Goal: Task Accomplishment & Management: Complete application form

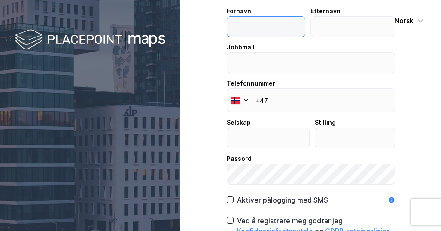
click at [254, 29] on input "text" at bounding box center [266, 27] width 78 height 20
type input "Truls"
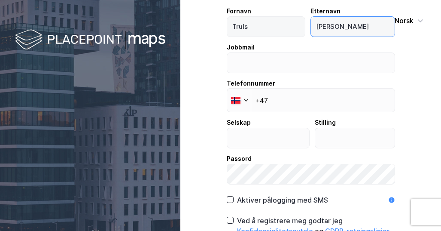
type input "[PERSON_NAME]"
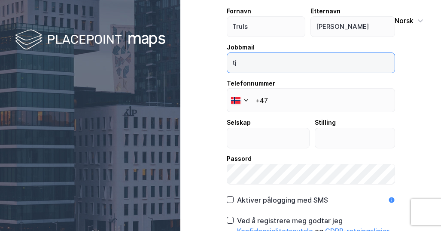
type input "[EMAIL_ADDRESS][PERSON_NAME][DOMAIN_NAME]"
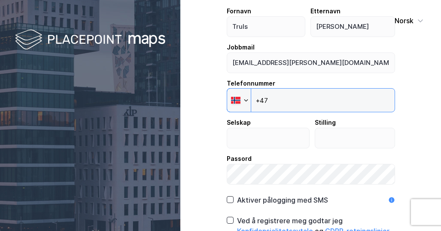
click at [292, 100] on input "+47" at bounding box center [311, 100] width 168 height 24
type input "[PHONE_NUMBER]"
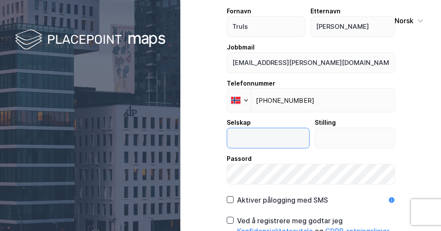
click at [275, 138] on input "text" at bounding box center [268, 138] width 82 height 20
type input "Advokatfirmaet Seland Rödl & Partner AS"
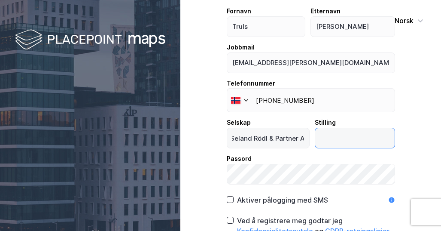
scroll to position [0, 0]
type input "P"
type input "Advokat"
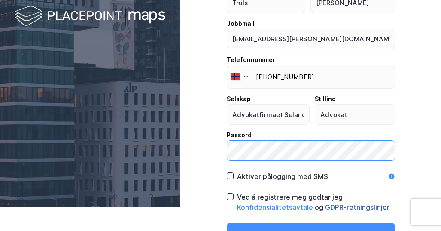
scroll to position [36, 0]
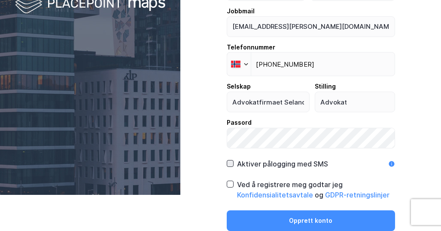
click at [227, 164] on icon at bounding box center [230, 163] width 6 height 6
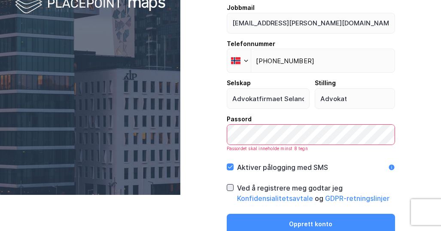
click at [227, 187] on icon at bounding box center [230, 187] width 6 height 6
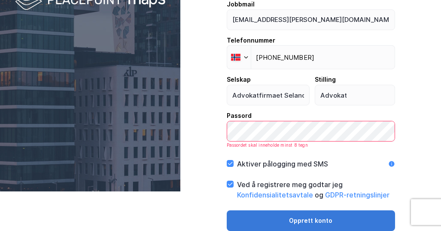
click at [329, 221] on button "Opprett konto" at bounding box center [311, 220] width 168 height 21
click at [347, 220] on button "Opprett konto" at bounding box center [311, 220] width 168 height 21
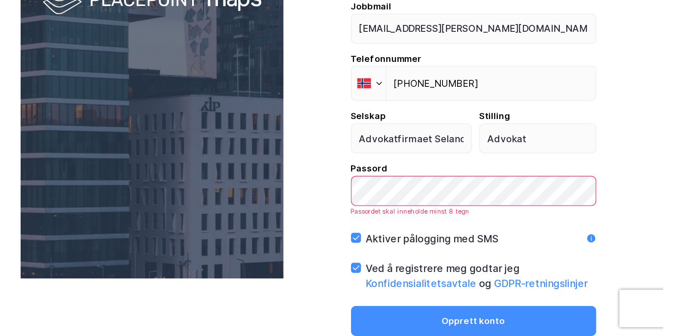
scroll to position [0, 0]
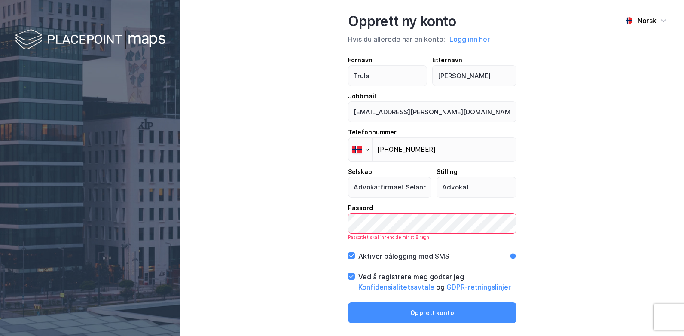
click at [134, 200] on div "Norsk Opprett ny konto Hvis du allerede har en konto: Logg inn her Fornavn Trul…" at bounding box center [342, 168] width 684 height 336
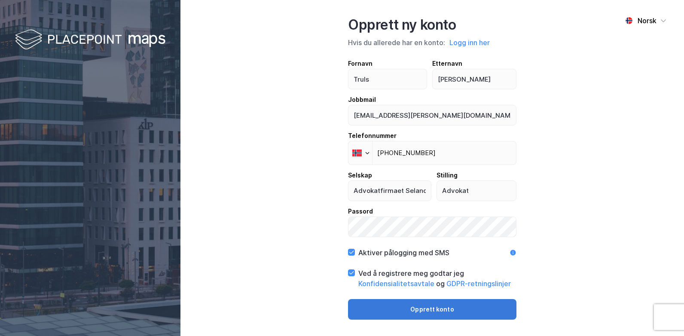
click at [441, 230] on button "Opprett konto" at bounding box center [432, 309] width 168 height 21
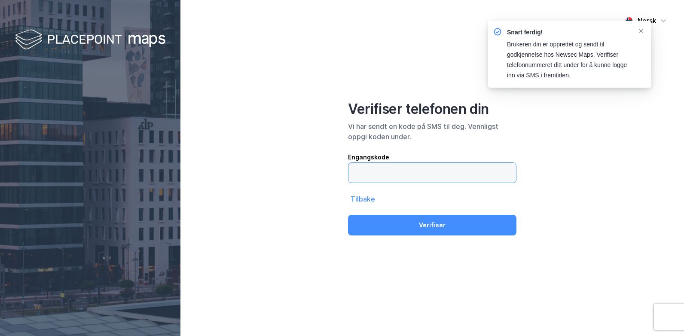
click at [417, 172] on input "text" at bounding box center [432, 173] width 168 height 20
type input "564942"
click at [348, 215] on button "Verifiser" at bounding box center [432, 225] width 168 height 21
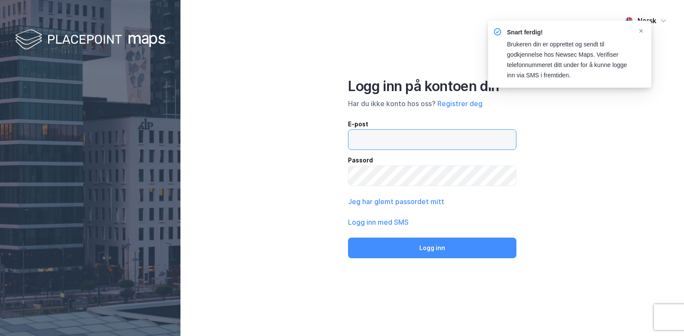
type input "[EMAIL_ADDRESS][PERSON_NAME][DOMAIN_NAME]"
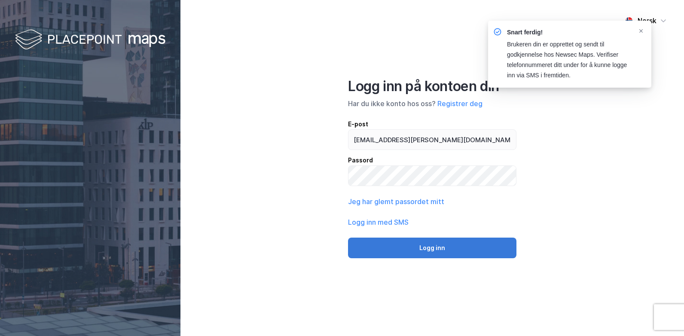
click at [424, 230] on button "Logg inn" at bounding box center [432, 248] width 168 height 21
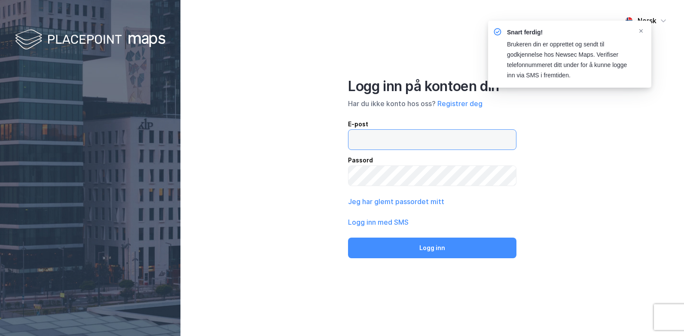
type input "[EMAIL_ADDRESS][PERSON_NAME][DOMAIN_NAME]"
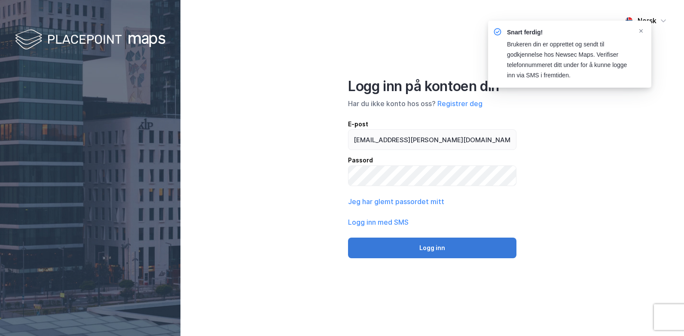
click at [441, 230] on button "Logg inn" at bounding box center [432, 248] width 168 height 21
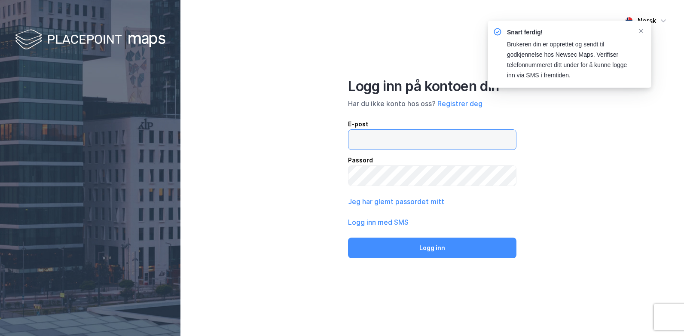
type input "[EMAIL_ADDRESS][PERSON_NAME][DOMAIN_NAME]"
click at [81, 192] on div "Norsk Logg inn på kontoen din Har du ikke konto hos oss? Registrer deg E-post […" at bounding box center [342, 168] width 684 height 336
click at [348, 230] on button "Logg inn" at bounding box center [432, 248] width 168 height 21
type input "[EMAIL_ADDRESS][PERSON_NAME][DOMAIN_NAME]"
click at [441, 32] on icon "Notifications Alt+T" at bounding box center [641, 30] width 5 height 5
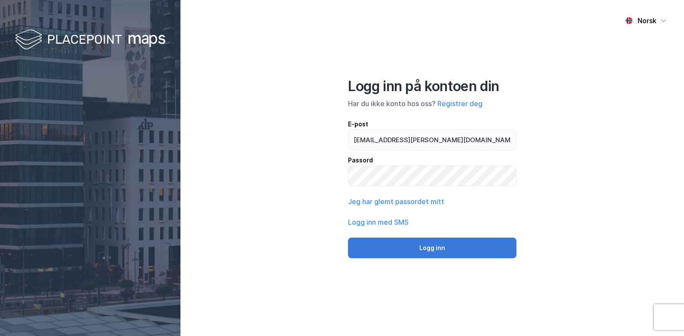
click at [436, 230] on button "Logg inn" at bounding box center [432, 248] width 168 height 21
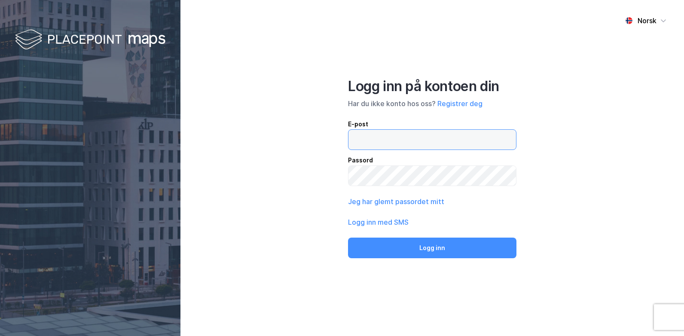
type input "[EMAIL_ADDRESS][PERSON_NAME][DOMAIN_NAME]"
click at [436, 230] on button "Logg inn" at bounding box center [432, 248] width 168 height 21
type input "[EMAIL_ADDRESS][PERSON_NAME][DOMAIN_NAME]"
click at [441, 21] on icon at bounding box center [629, 21] width 12 height 2
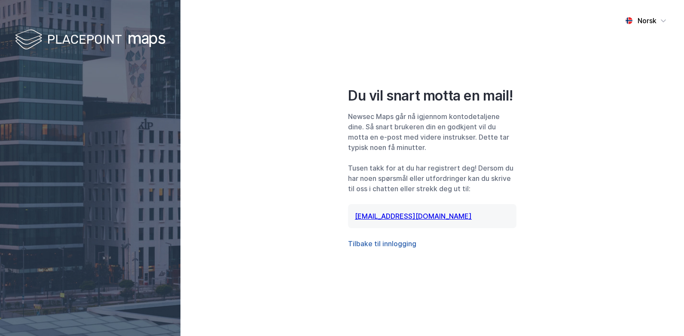
click at [396, 246] on button "Tilbake til innlogging" at bounding box center [382, 243] width 68 height 10
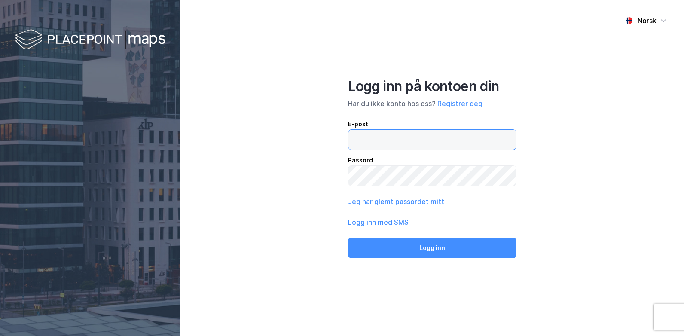
type input "[EMAIL_ADDRESS][PERSON_NAME][DOMAIN_NAME]"
click at [428, 245] on button "Logg inn" at bounding box center [432, 248] width 168 height 21
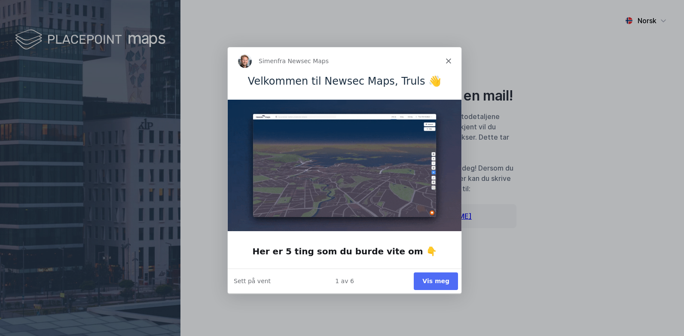
click at [440, 283] on button "Vis meg" at bounding box center [435, 281] width 44 height 18
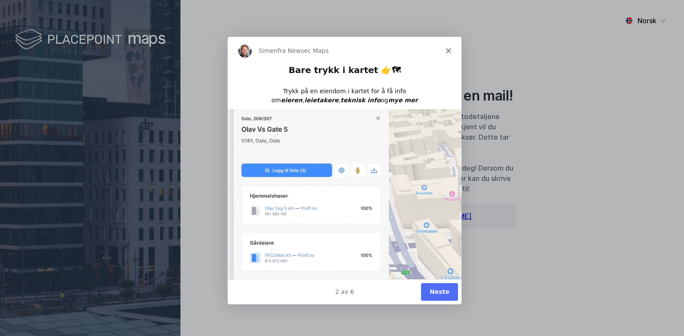
click at [437, 289] on button "Neste" at bounding box center [439, 292] width 37 height 18
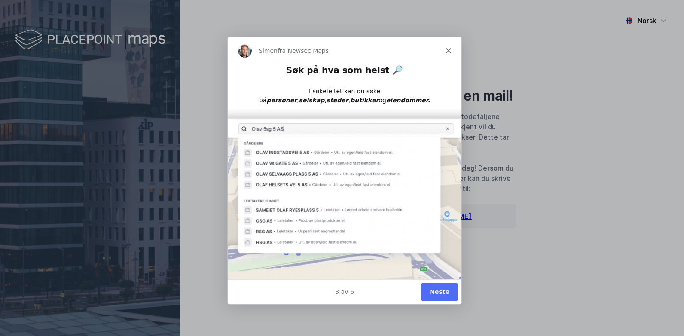
click at [437, 289] on button "Neste" at bounding box center [439, 292] width 37 height 18
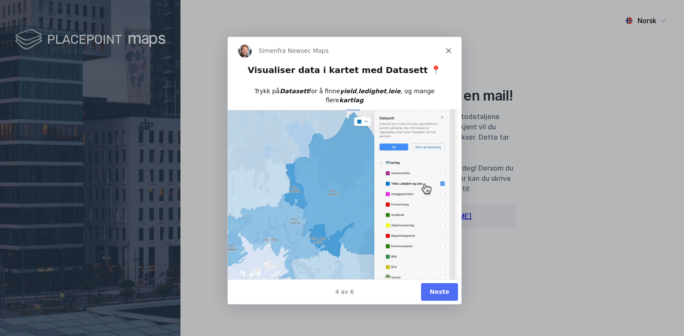
click at [437, 289] on button "Neste" at bounding box center [439, 292] width 37 height 18
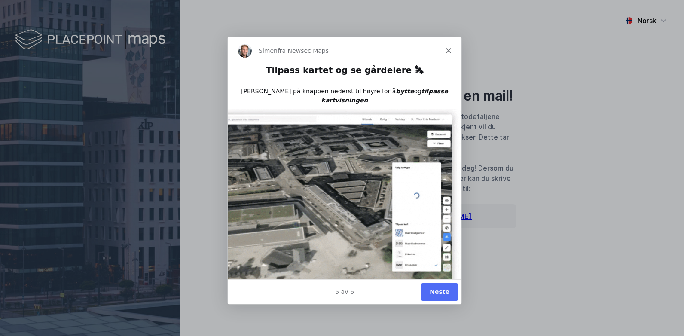
click at [437, 289] on button "Neste" at bounding box center [439, 292] width 37 height 18
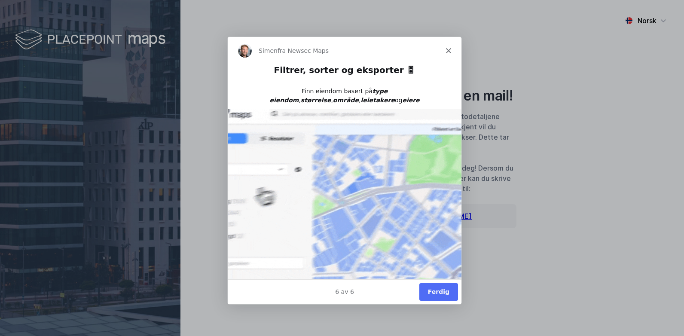
click at [440, 294] on button "Ferdig" at bounding box center [438, 292] width 39 height 18
